Goal: Transaction & Acquisition: Subscribe to service/newsletter

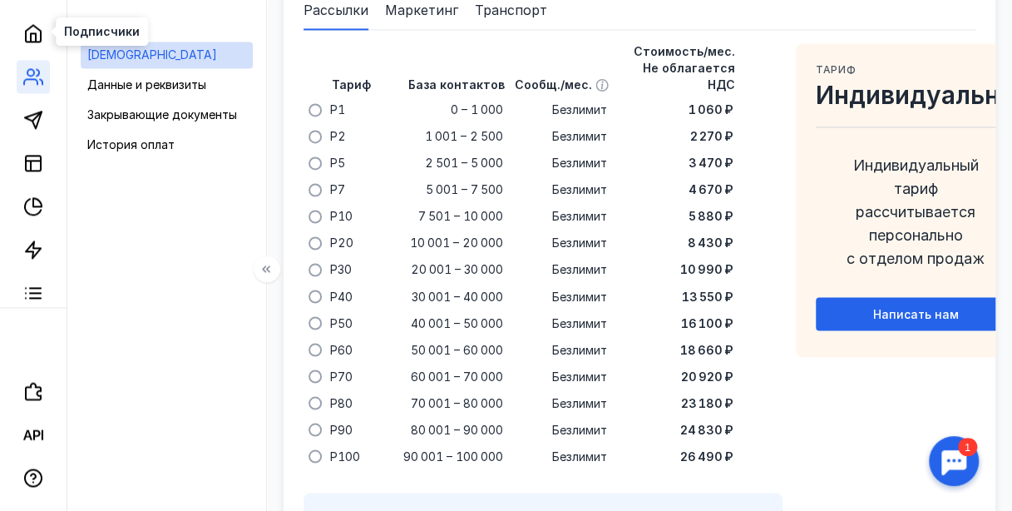
scroll to position [45, 0]
click at [42, 22] on icon at bounding box center [33, 32] width 20 height 20
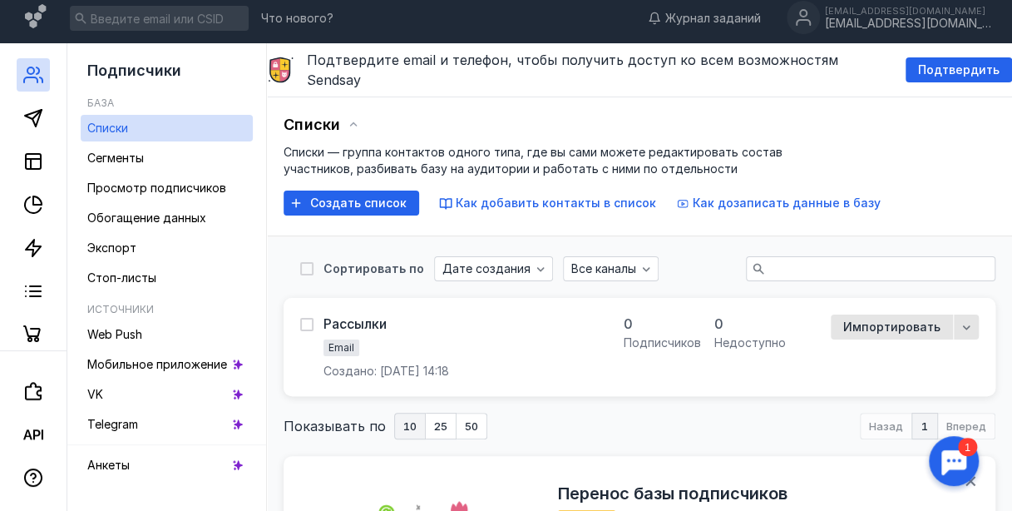
scroll to position [1, 0]
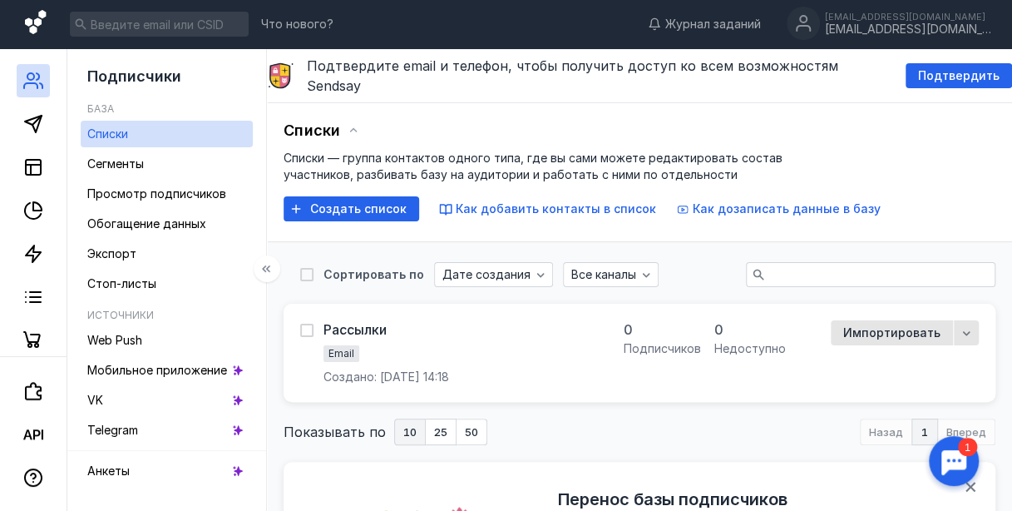
click at [31, 13] on icon at bounding box center [37, 24] width 24 height 28
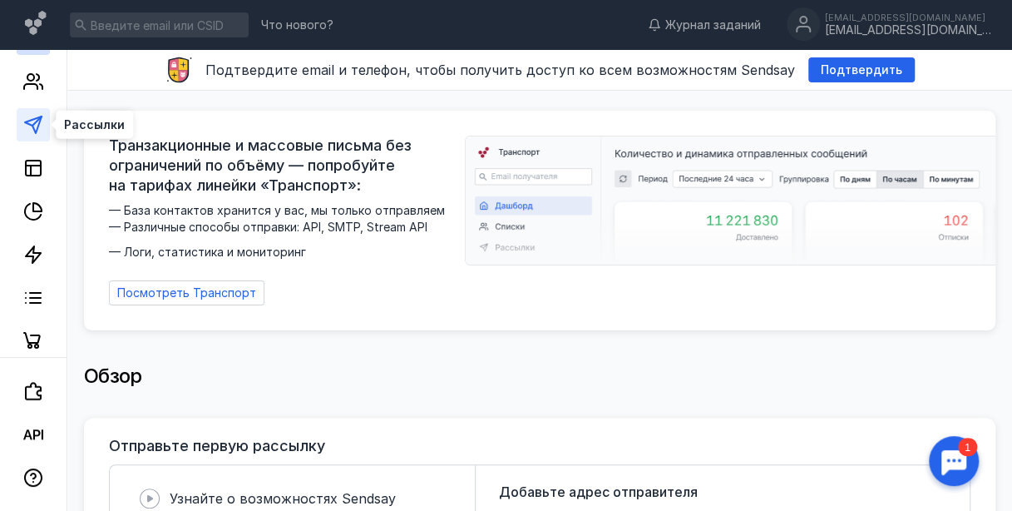
click at [33, 128] on polygon at bounding box center [33, 124] width 17 height 17
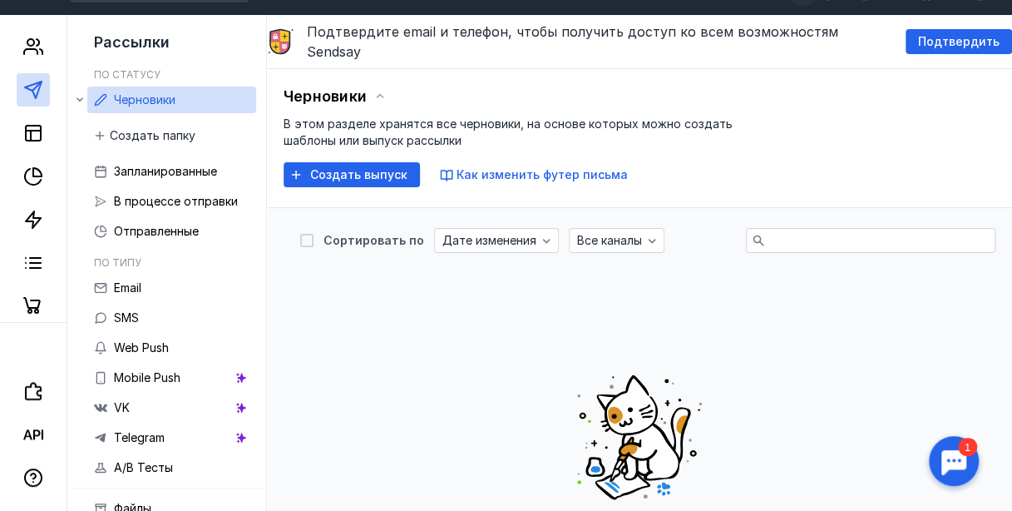
scroll to position [1, 0]
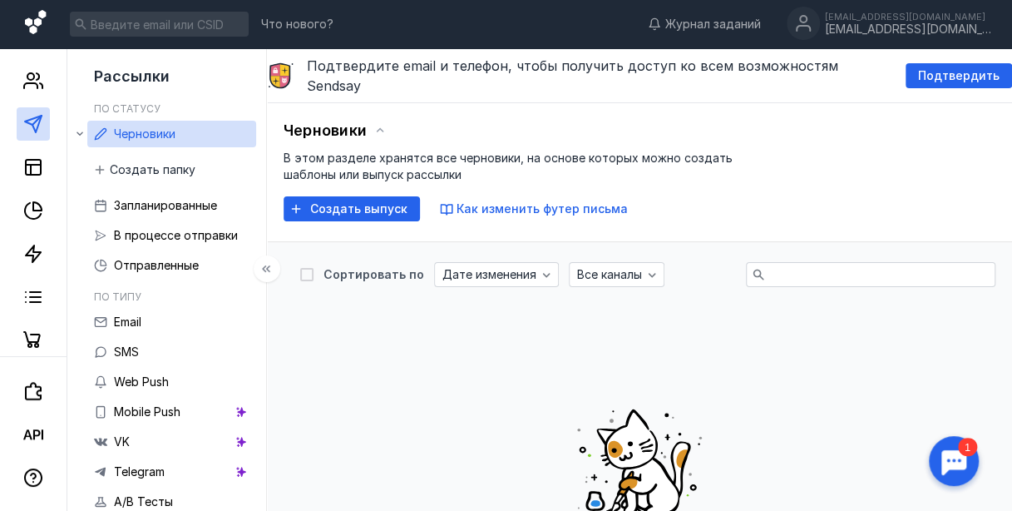
click at [37, 31] on icon at bounding box center [37, 24] width 24 height 28
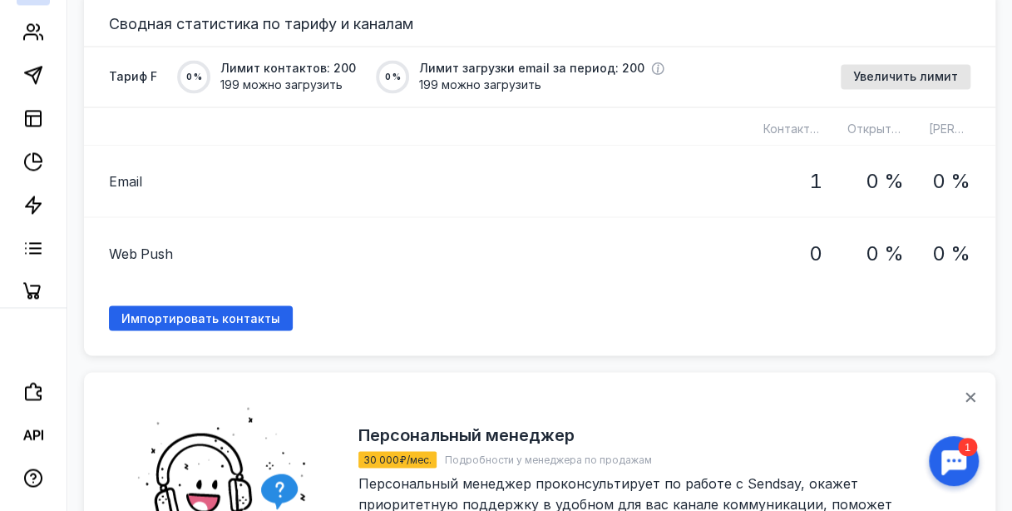
scroll to position [1197, 0]
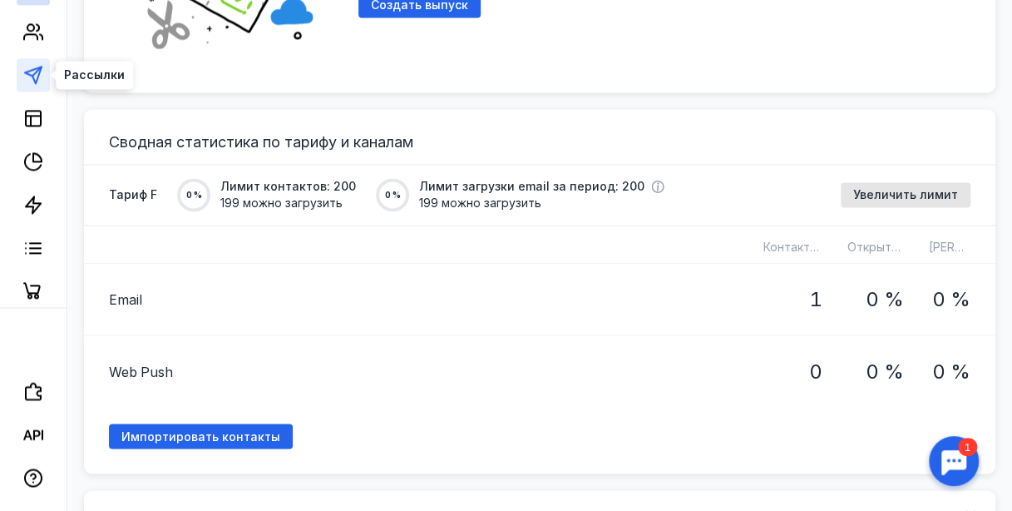
click at [24, 73] on icon at bounding box center [33, 75] width 20 height 20
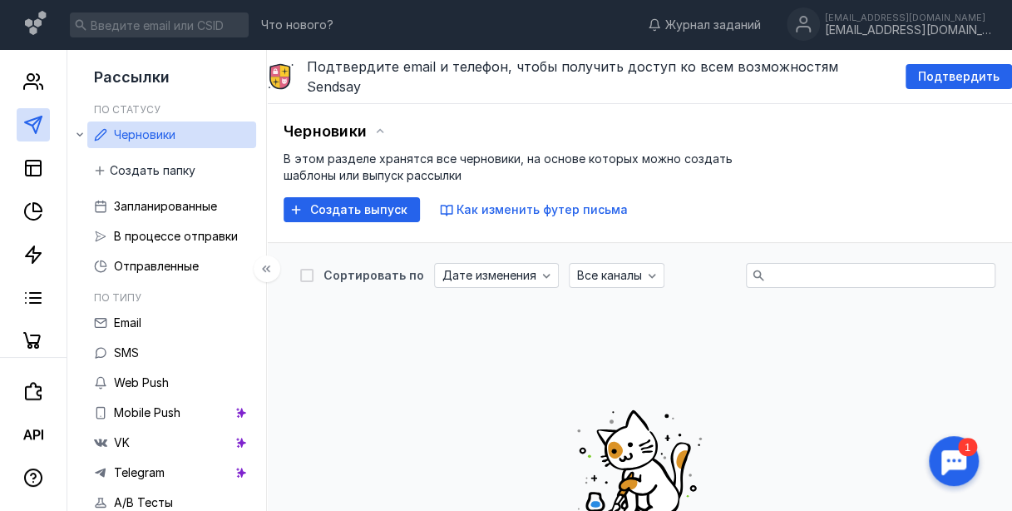
click at [23, 25] on div "Что нового? Журнал заданий [EMAIL_ADDRESS][DOMAIN_NAME] [EMAIL_ADDRESS][DOMAIN_…" at bounding box center [506, 25] width 1012 height 50
click at [32, 25] on icon at bounding box center [35, 23] width 21 height 24
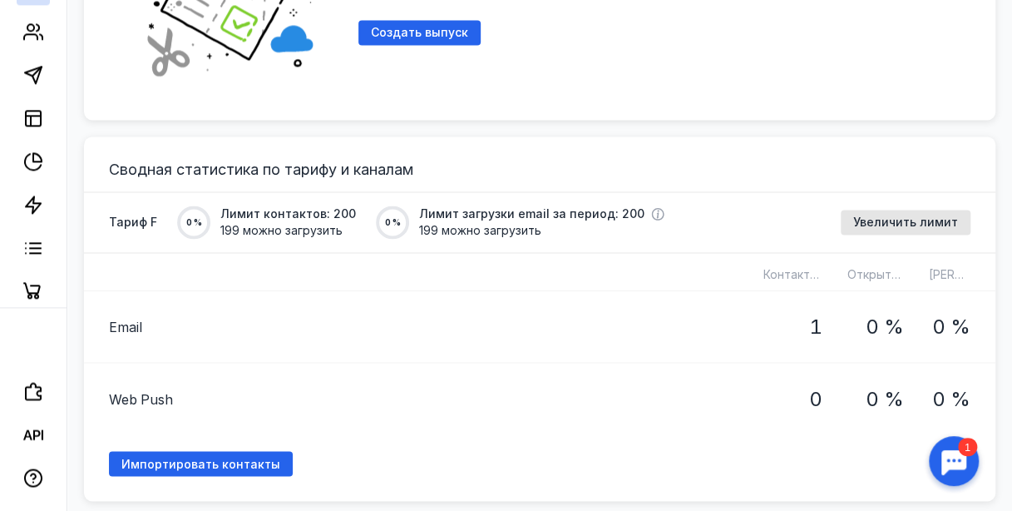
scroll to position [1183, 0]
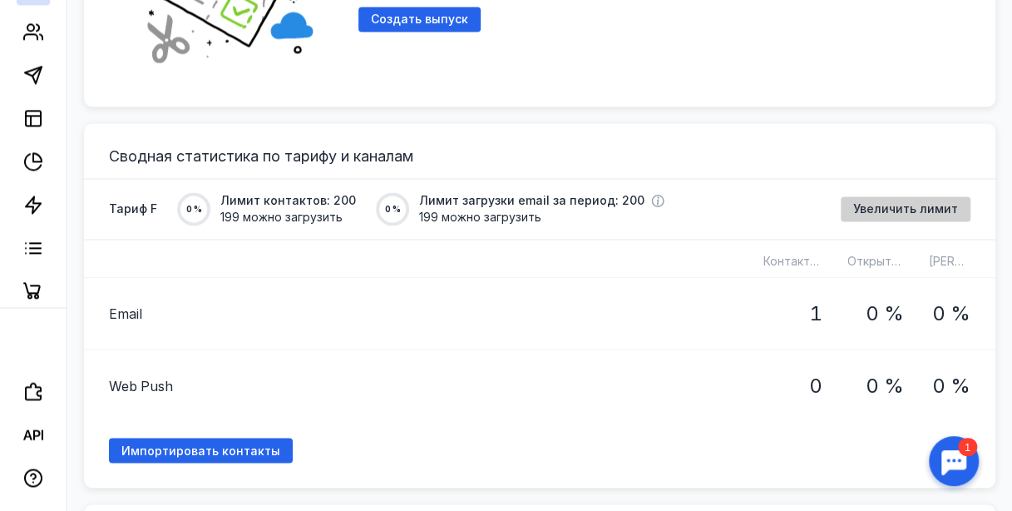
click at [910, 206] on span "Увеличить лимит" at bounding box center [905, 209] width 105 height 14
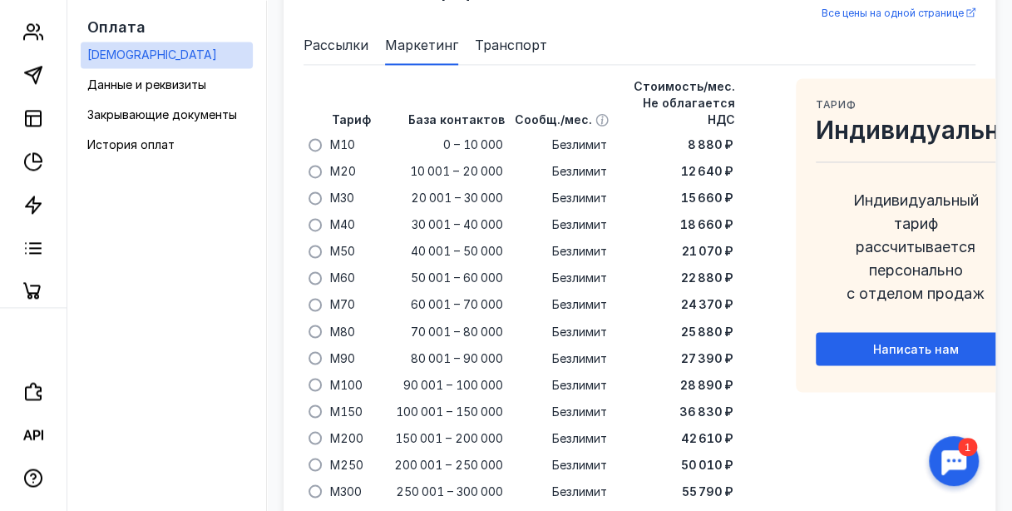
scroll to position [1162, 0]
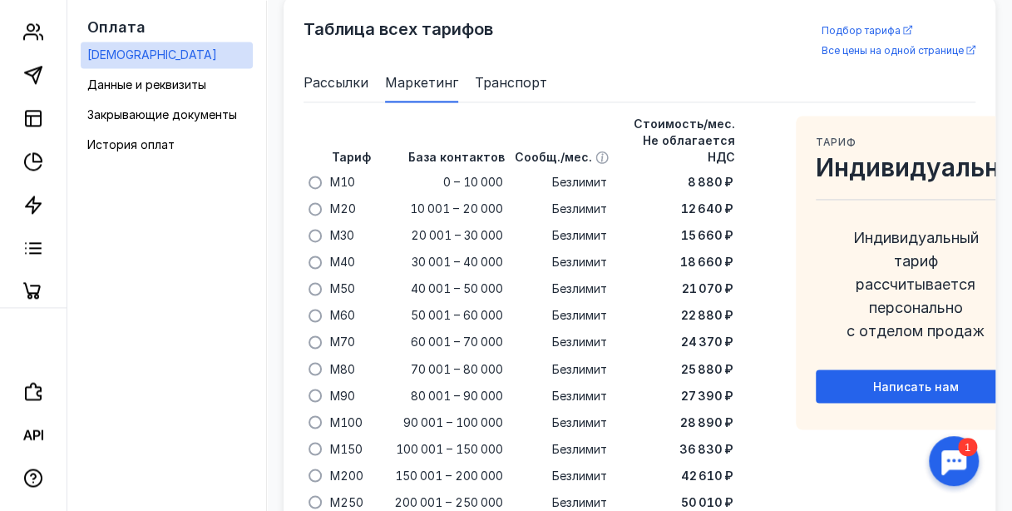
click at [353, 92] on span "Рассылки" at bounding box center [336, 82] width 65 height 20
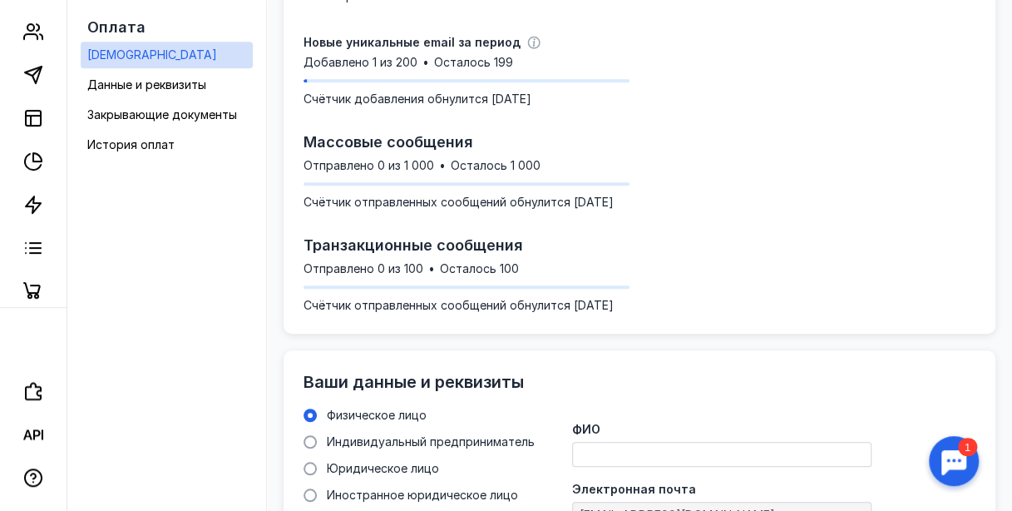
scroll to position [0, 0]
